Goal: Transaction & Acquisition: Purchase product/service

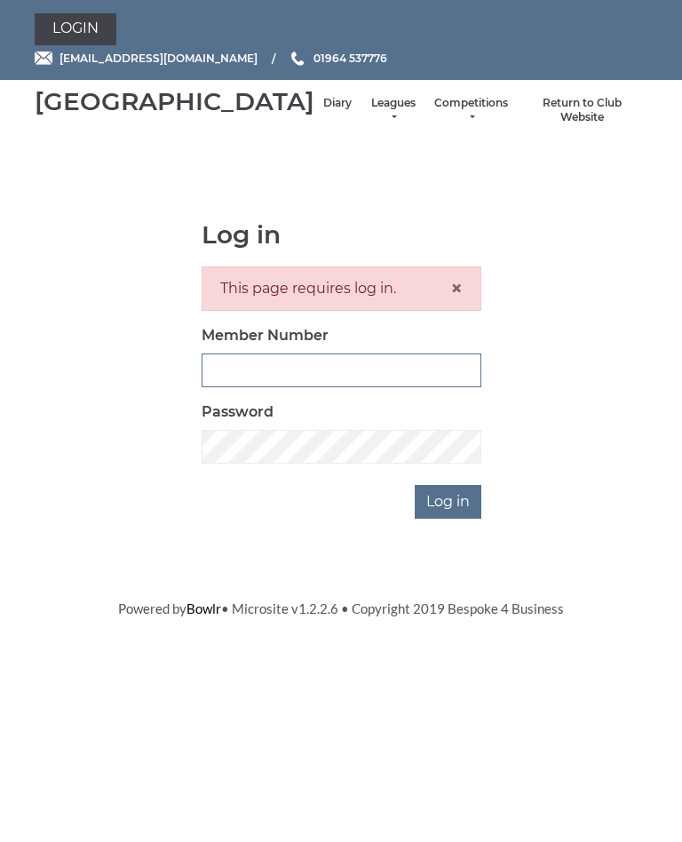
type input "1100"
click at [449, 519] on input "Log in" at bounding box center [448, 502] width 67 height 34
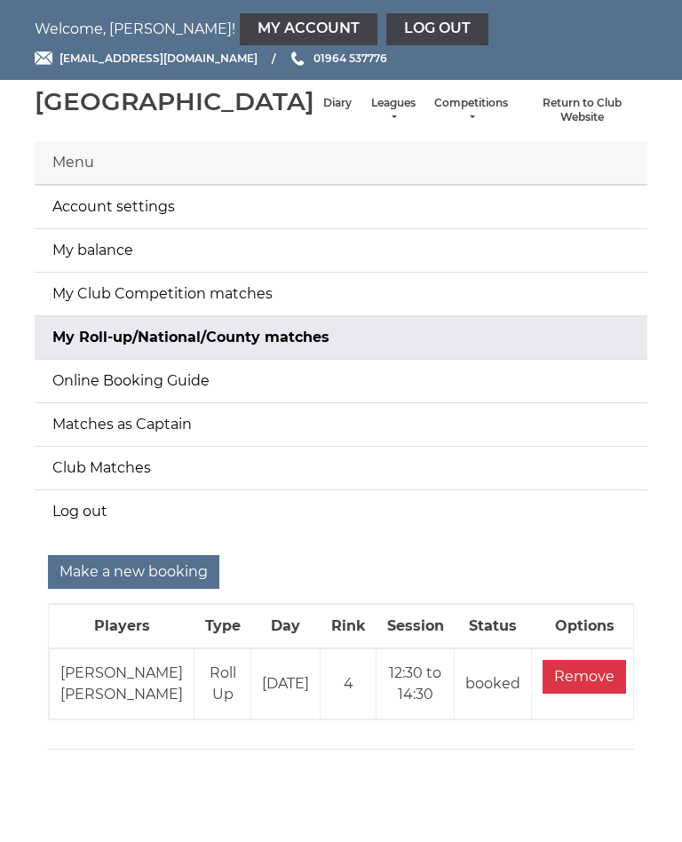
click at [323, 111] on link "Diary" at bounding box center [337, 103] width 28 height 15
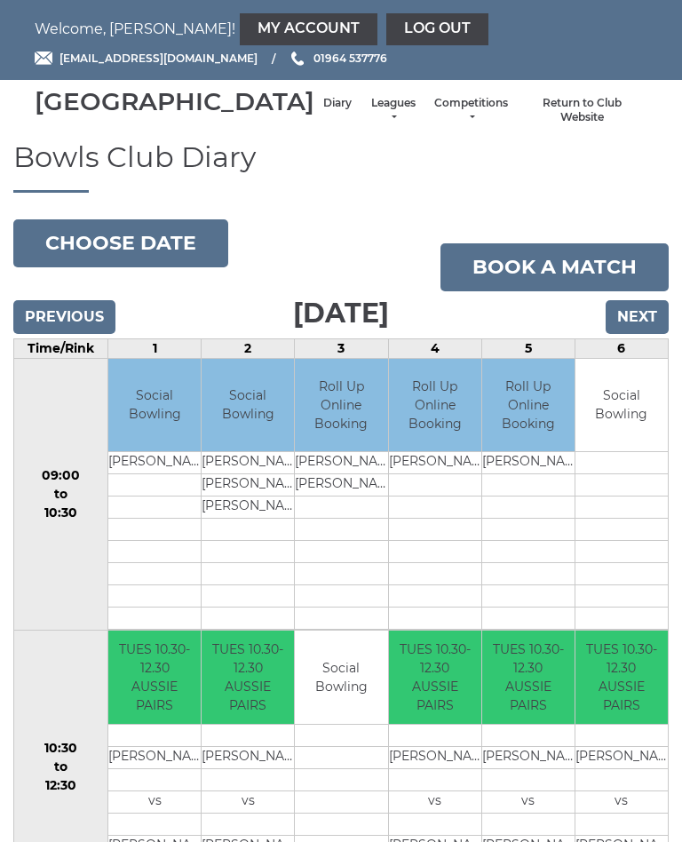
click at [361, 109] on li "Leagues Club leagues - Winter 2025-6 Club leagues - Summer 2025 Club leagues - …" at bounding box center [393, 110] width 65 height 47
click at [369, 117] on link "Leagues" at bounding box center [392, 110] width 47 height 29
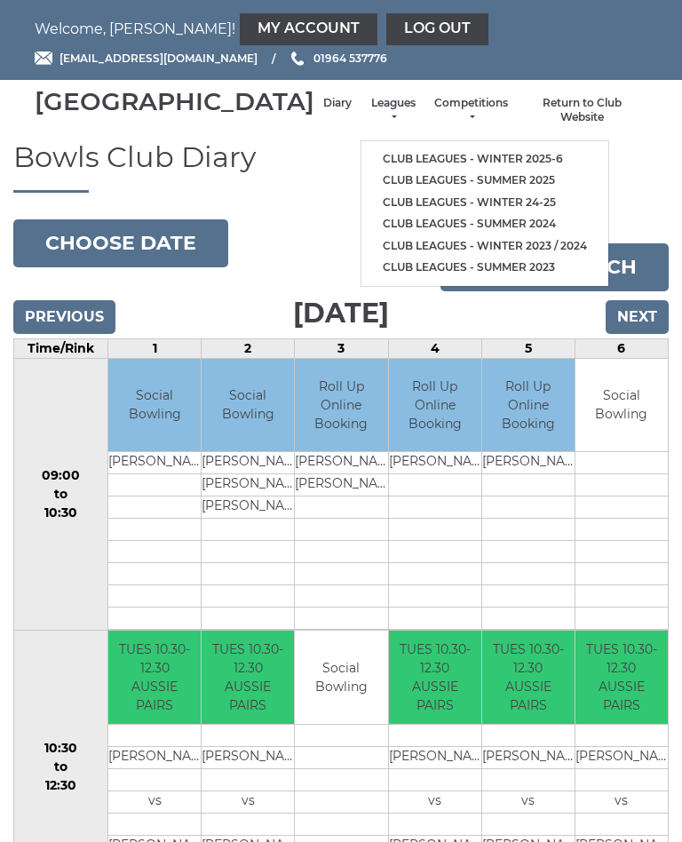
click at [458, 162] on link "Club leagues - Winter 2025-6" at bounding box center [484, 159] width 247 height 22
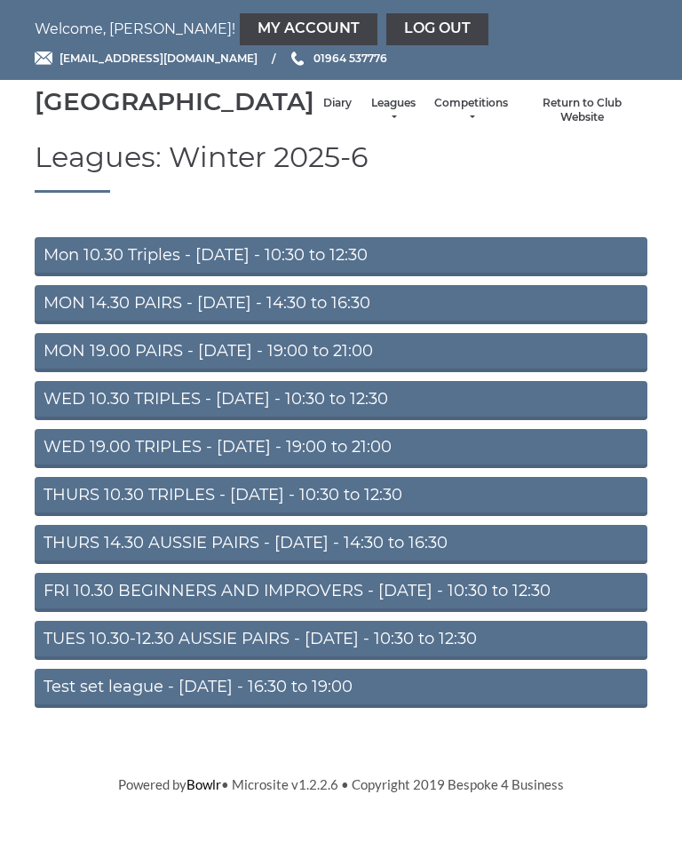
click at [487, 612] on link "FRI 10.30 BEGINNERS AND IMPROVERS - Friday - 10:30 to 12:30" at bounding box center [341, 592] width 613 height 39
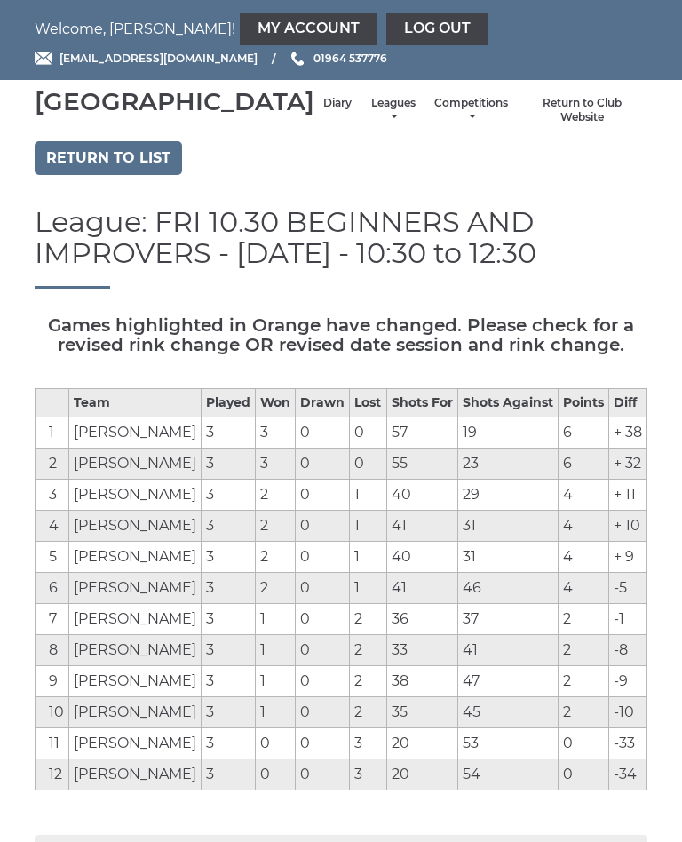
click at [240, 24] on link "My Account" at bounding box center [309, 29] width 138 height 32
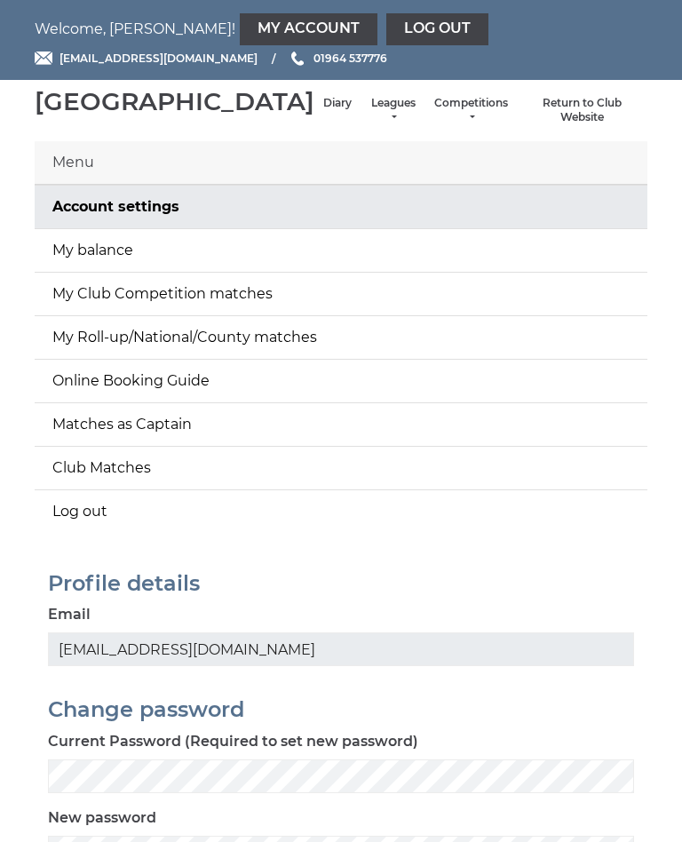
click at [117, 261] on link "My balance" at bounding box center [341, 250] width 613 height 43
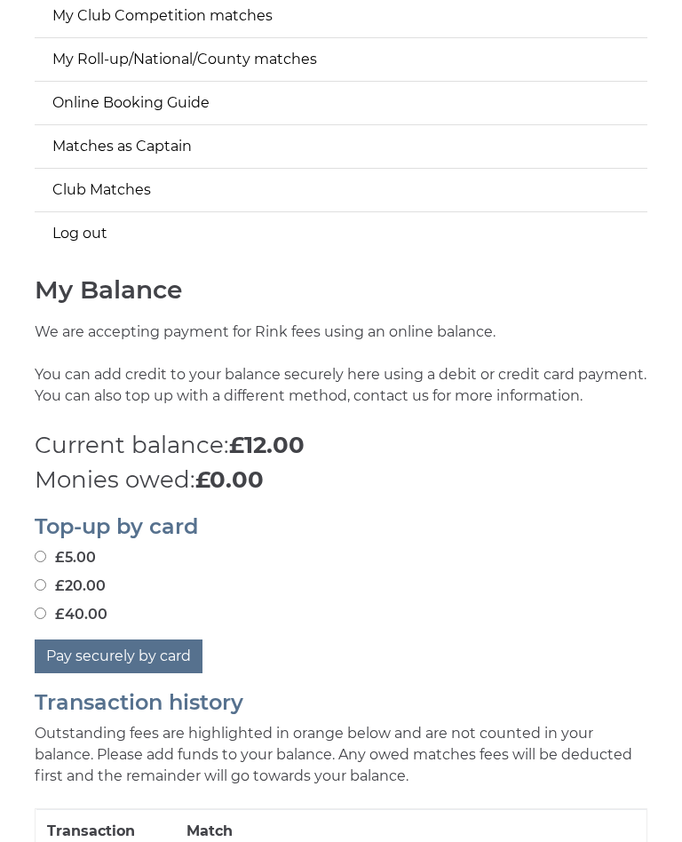
scroll to position [367, 0]
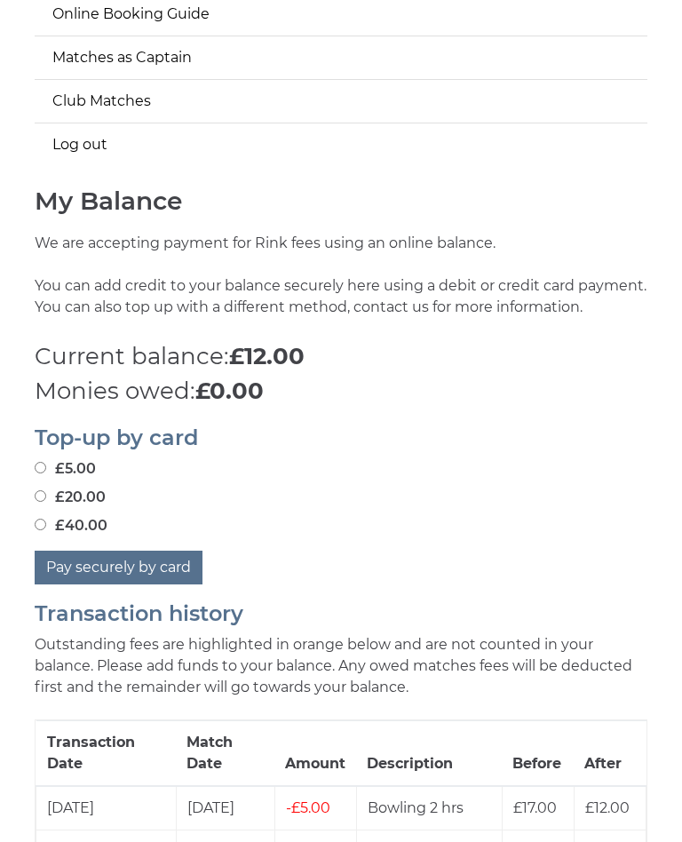
click at [56, 508] on label "£20.00" at bounding box center [70, 497] width 71 height 21
click at [46, 502] on input "£20.00" at bounding box center [41, 496] width 12 height 12
radio input "true"
click at [138, 584] on button "Pay securely by card" at bounding box center [119, 568] width 168 height 34
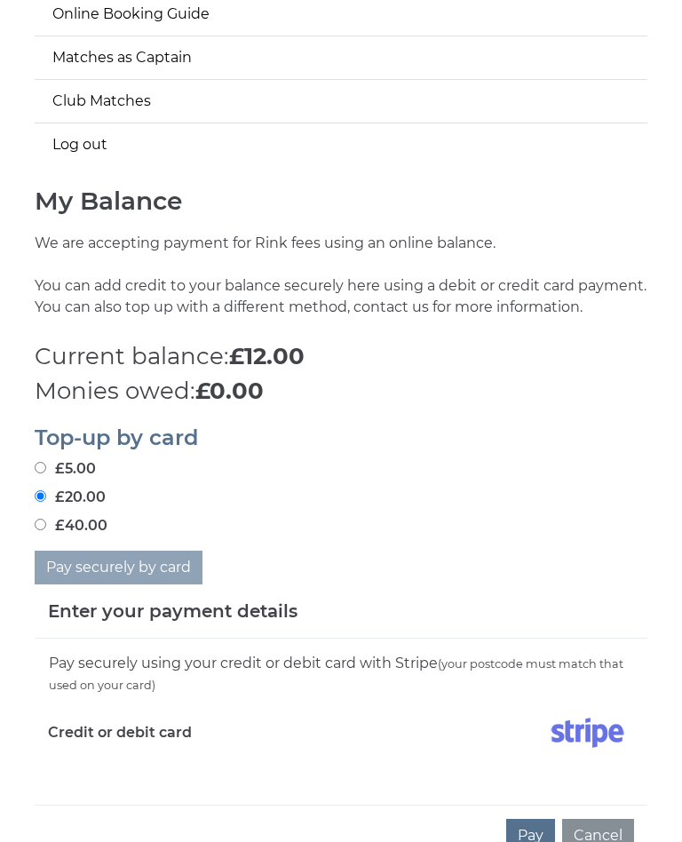
scroll to position [581, 0]
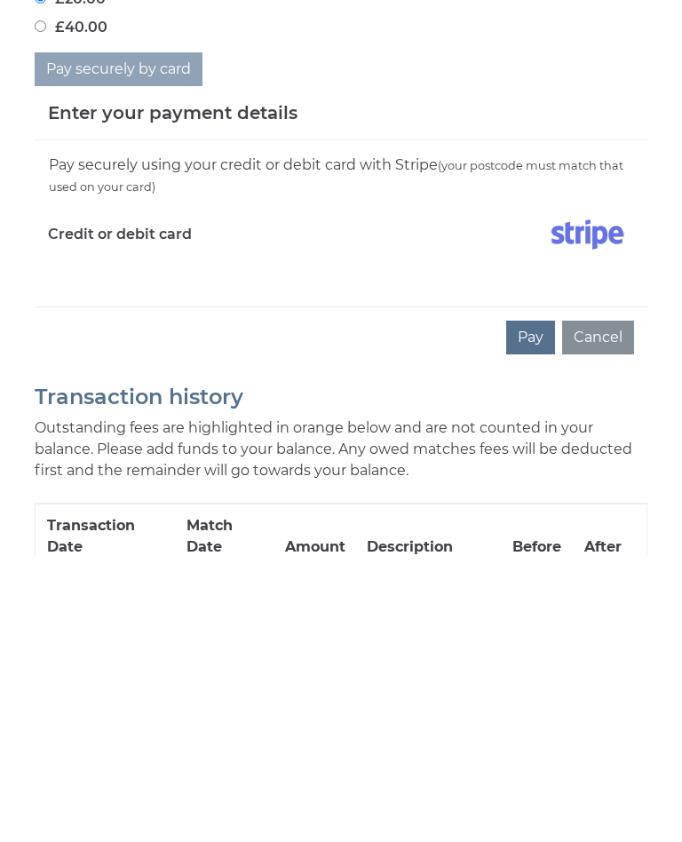
click at [539, 605] on button "Pay" at bounding box center [530, 622] width 49 height 34
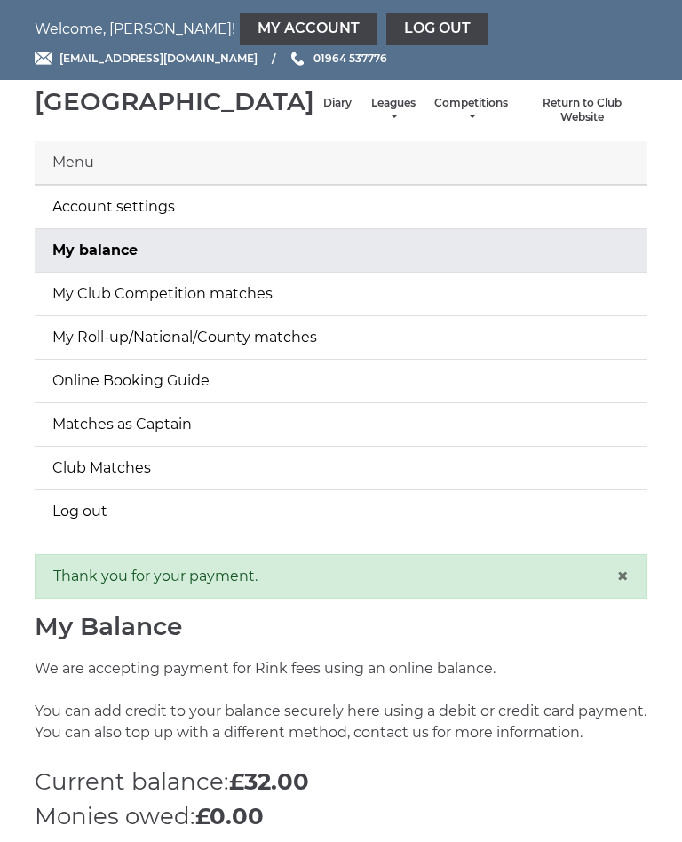
click at [386, 29] on link "Log out" at bounding box center [437, 29] width 102 height 32
